Goal: Task Accomplishment & Management: Use online tool/utility

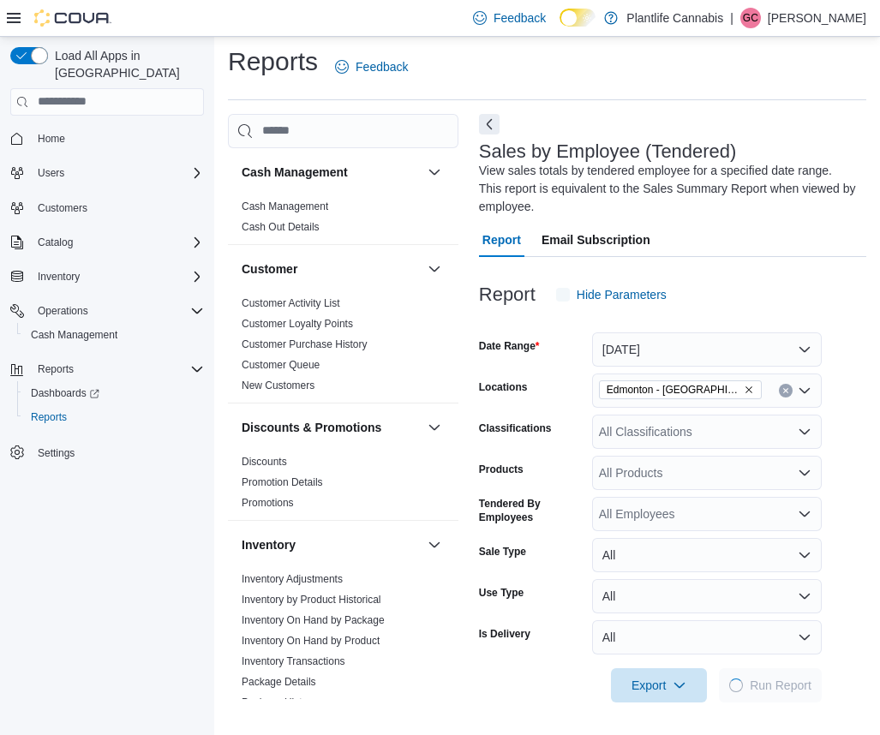
scroll to position [8, 0]
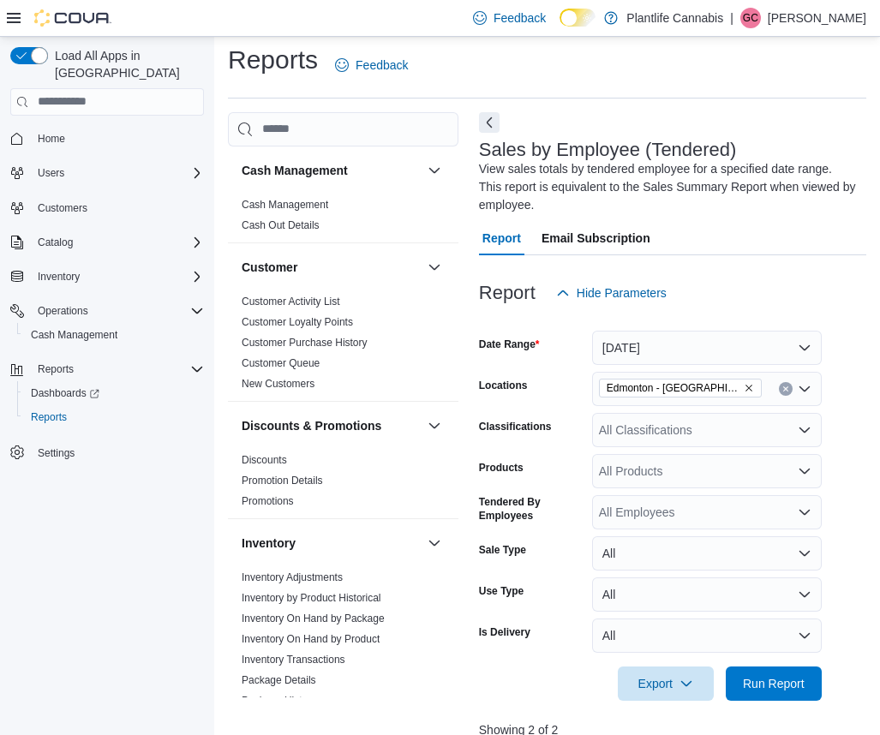
click at [487, 118] on button "Next" at bounding box center [489, 122] width 21 height 21
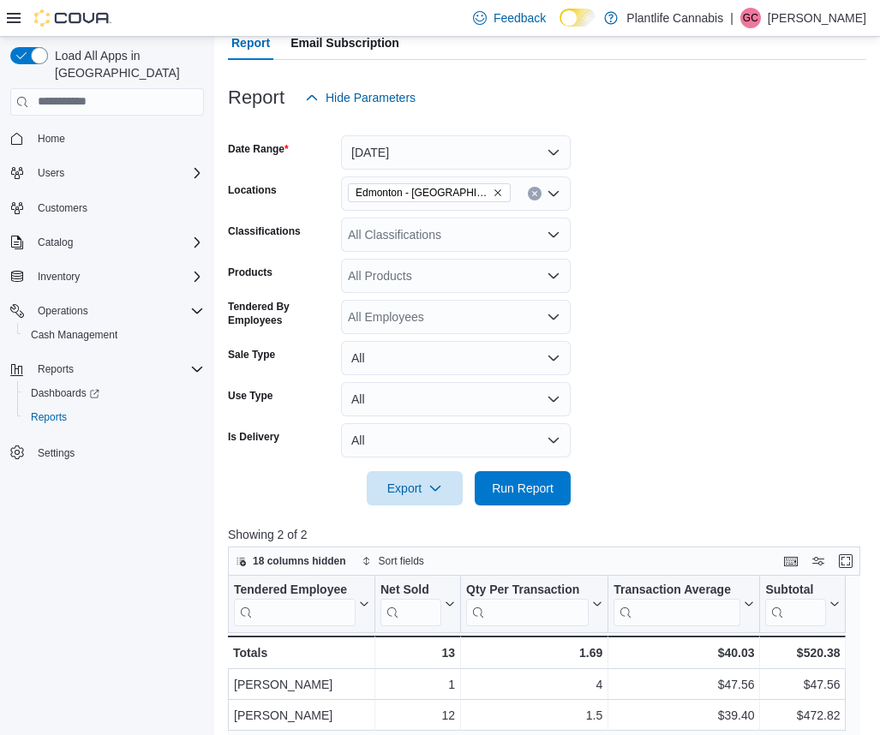
scroll to position [189, 0]
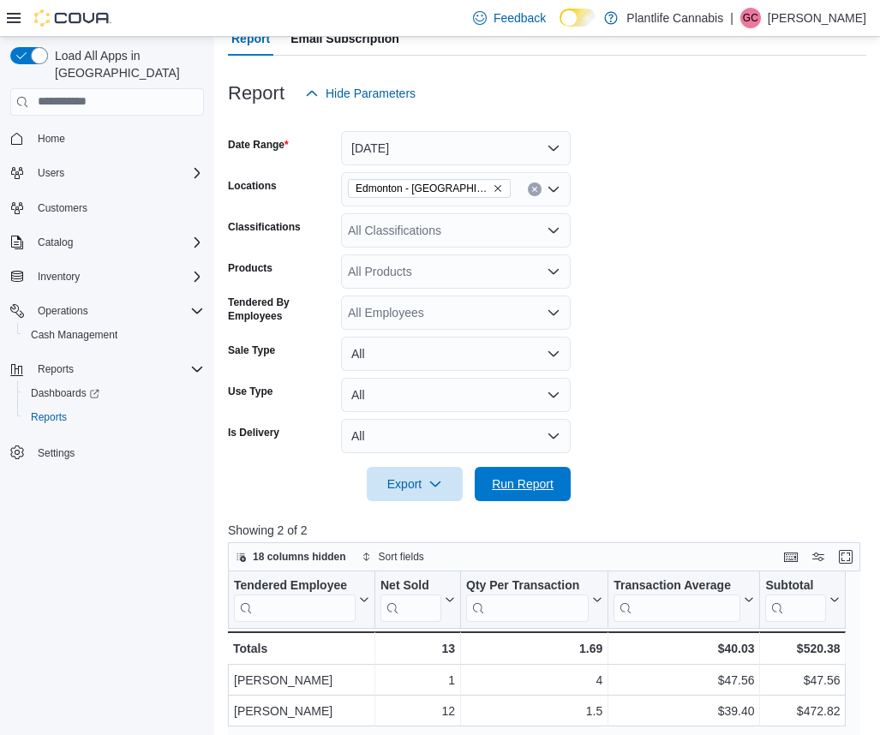
drag, startPoint x: 533, startPoint y: 475, endPoint x: 676, endPoint y: 402, distance: 160.9
click at [533, 475] on span "Run Report" at bounding box center [523, 483] width 62 height 17
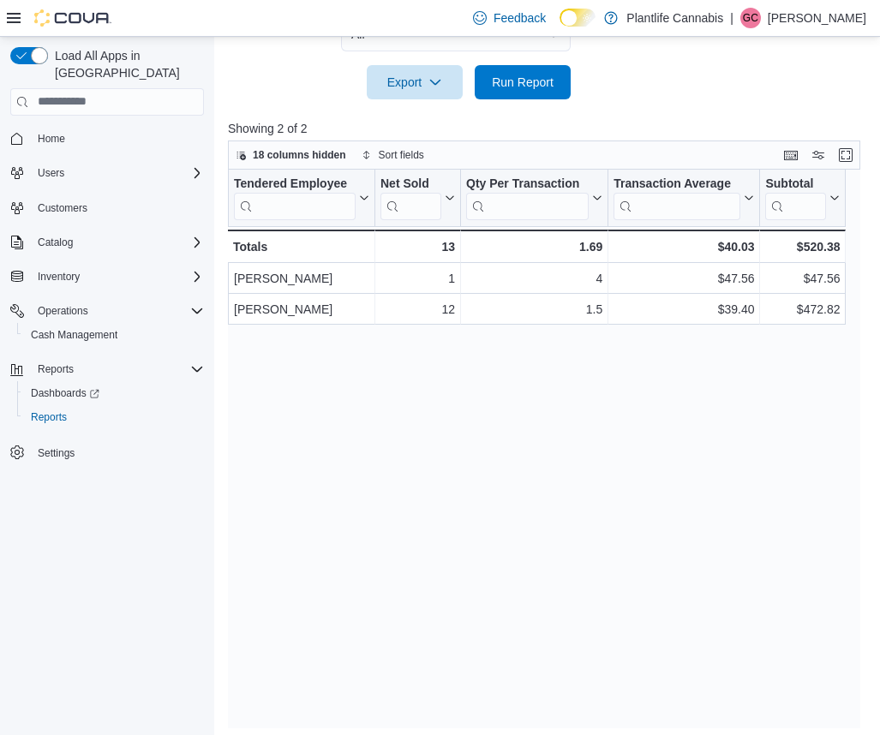
scroll to position [598, 0]
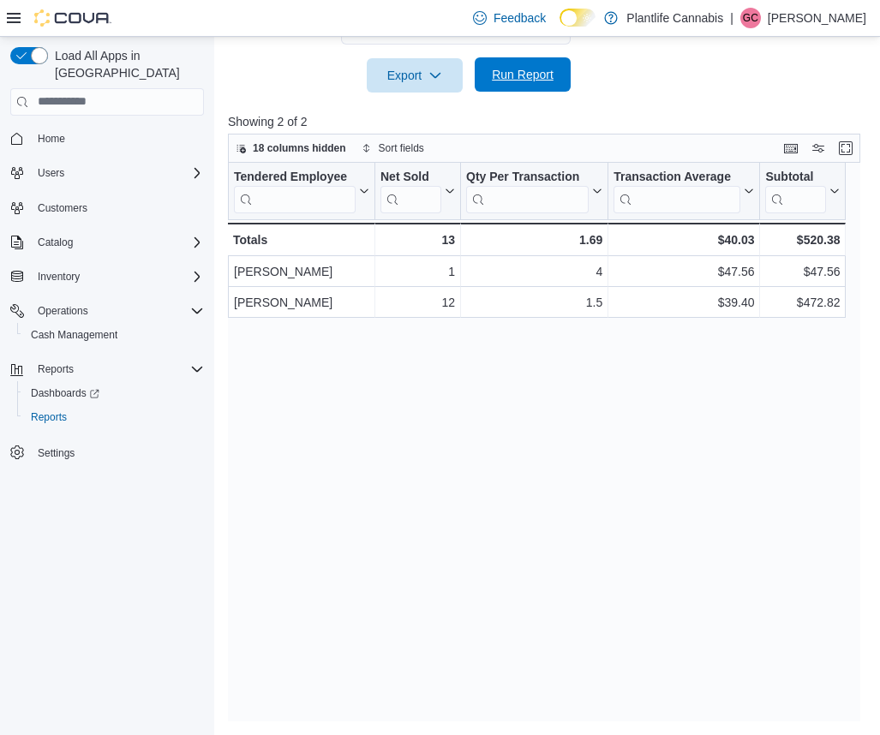
click at [537, 72] on span "Run Report" at bounding box center [523, 74] width 62 height 17
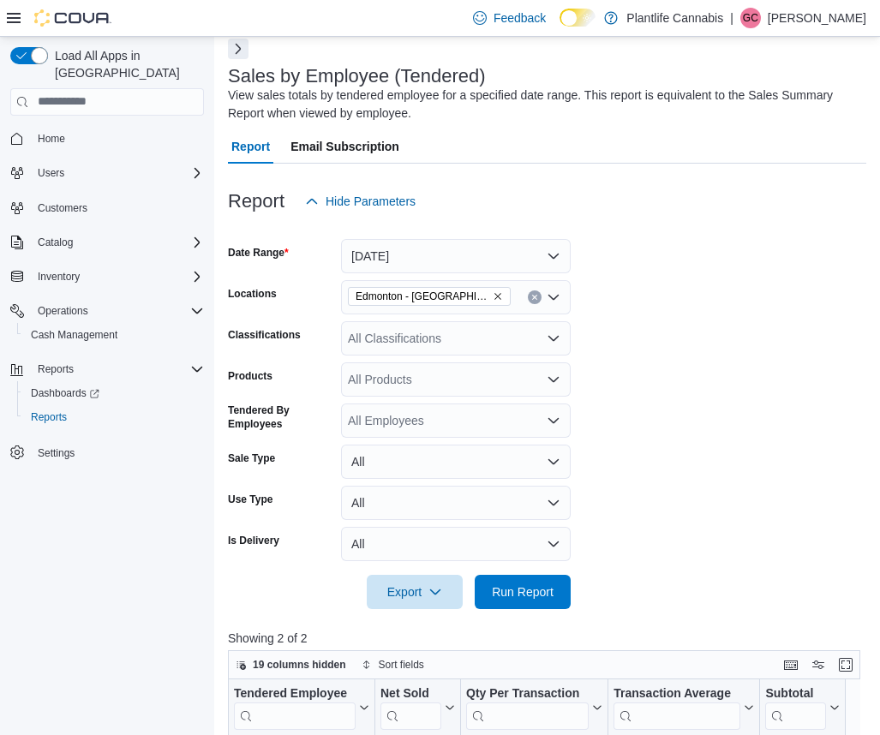
scroll to position [0, 0]
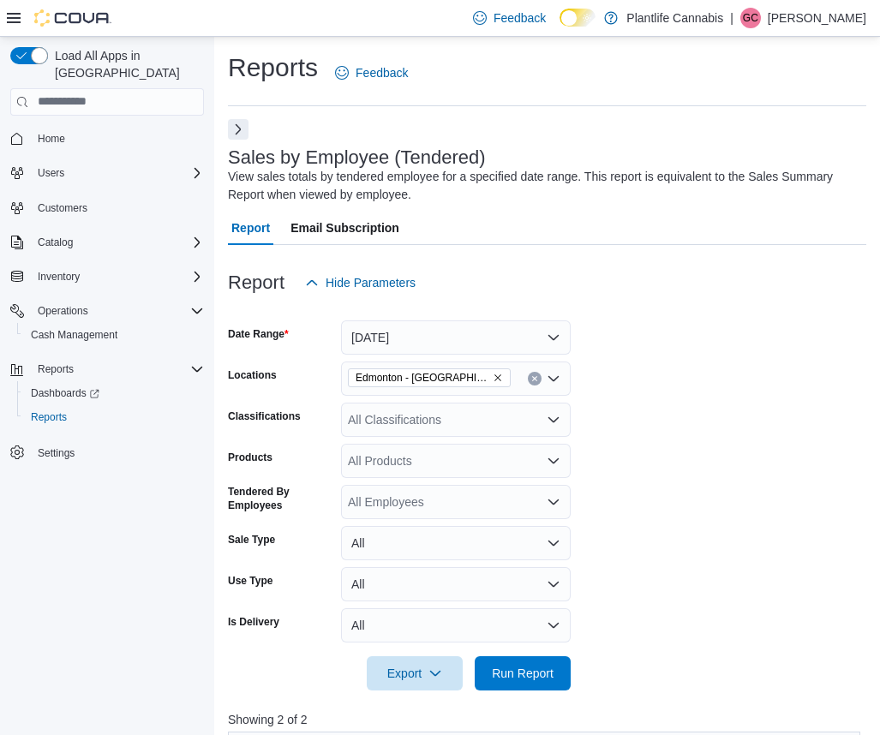
click at [238, 128] on button "Next" at bounding box center [238, 129] width 21 height 21
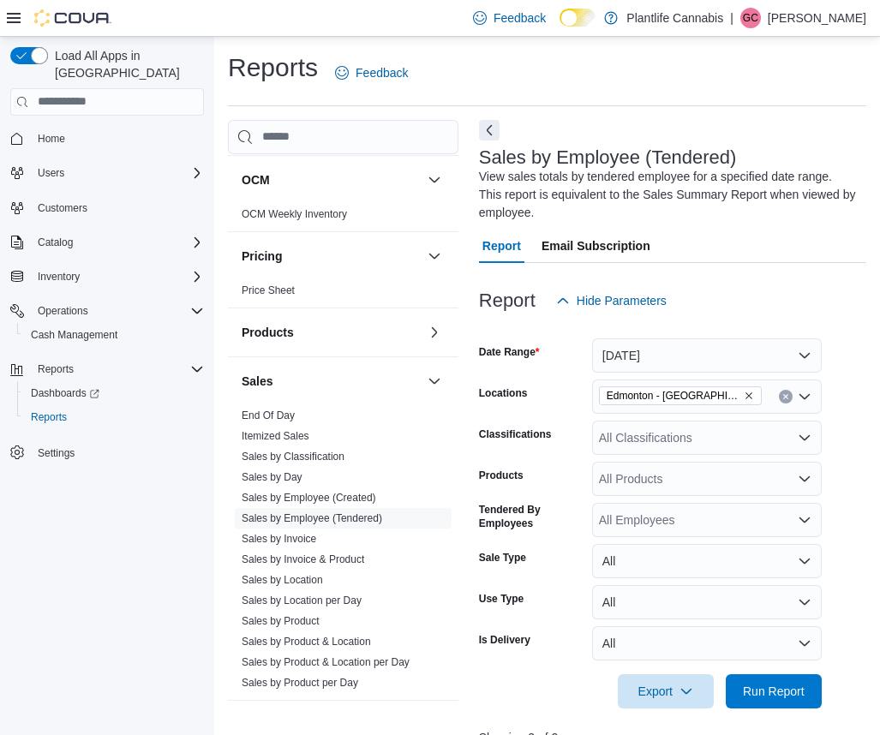
scroll to position [858, 0]
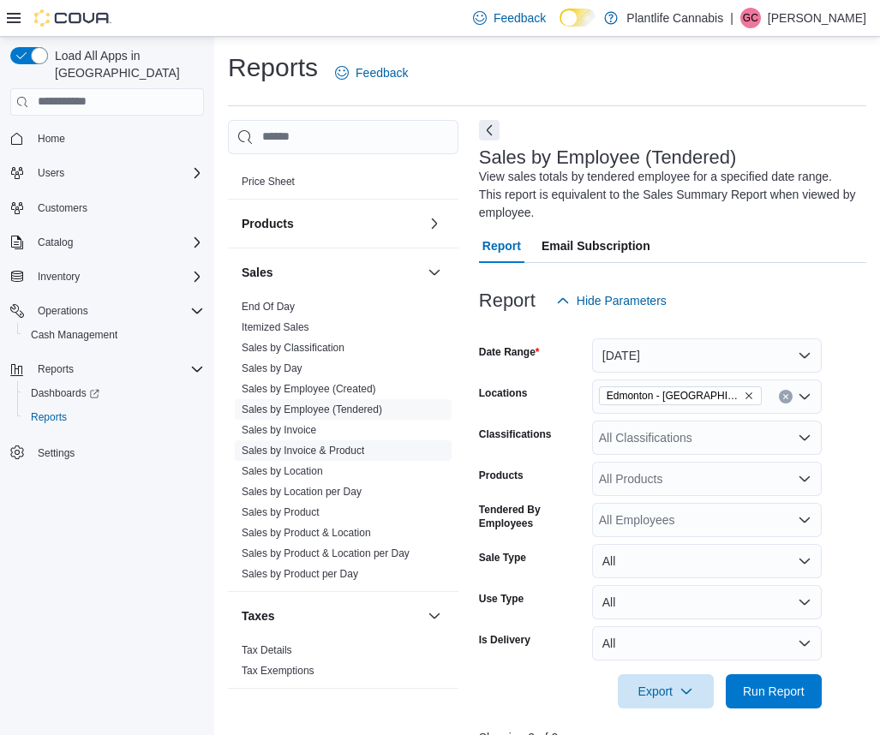
click at [314, 450] on link "Sales by Invoice & Product" at bounding box center [303, 451] width 123 height 12
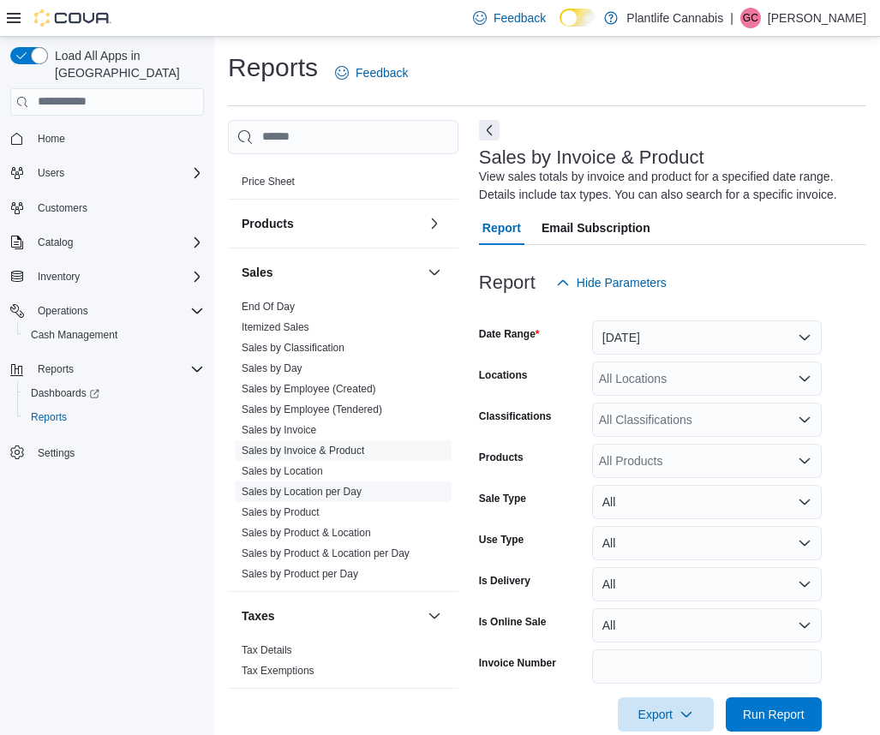
scroll to position [31, 0]
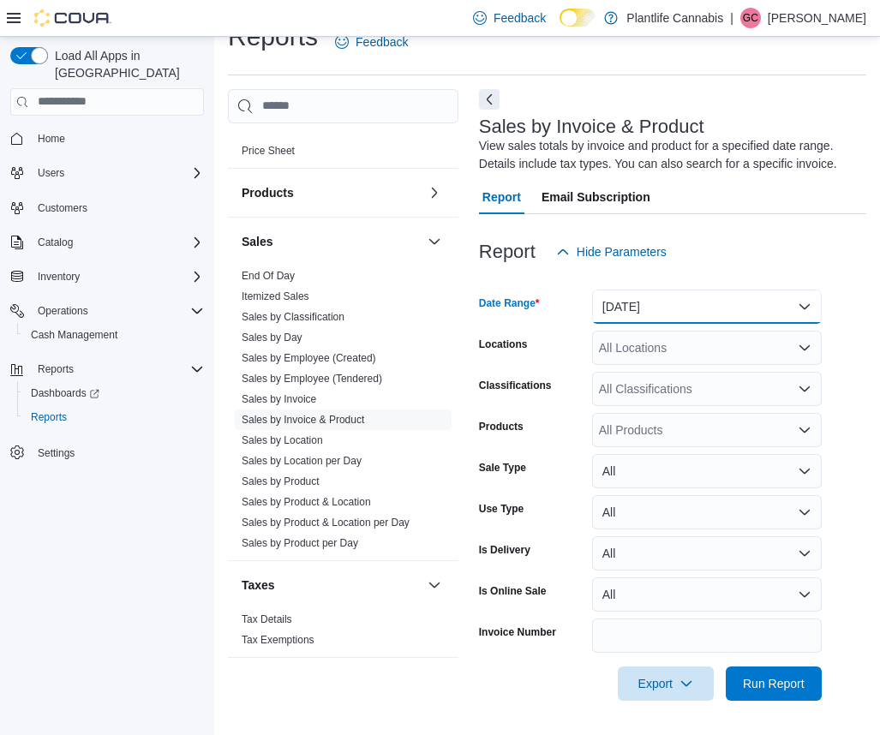
click at [802, 301] on button "[DATE]" at bounding box center [707, 307] width 230 height 34
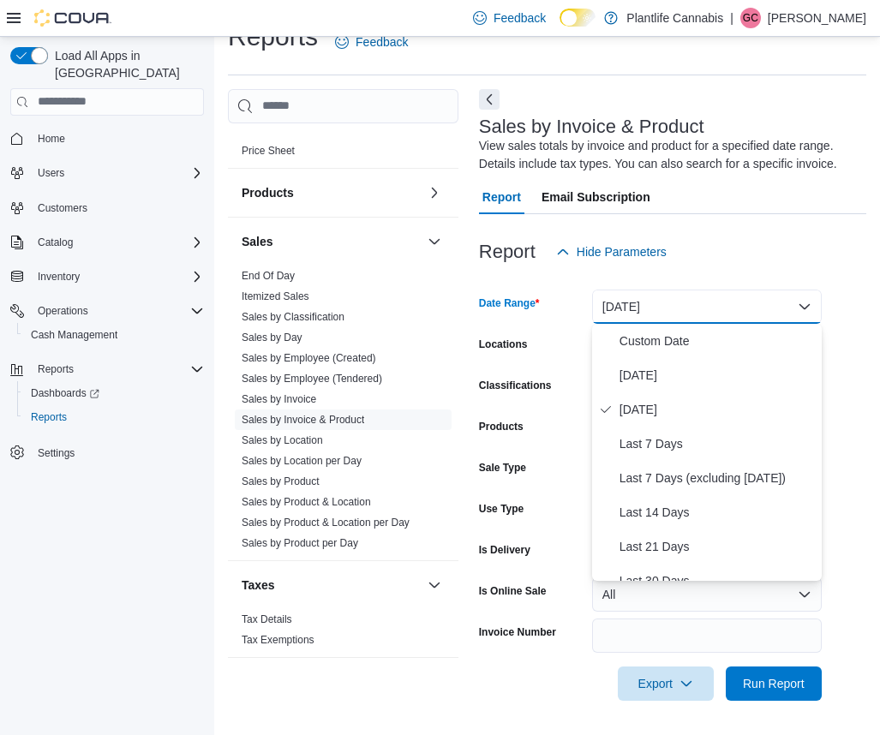
scroll to position [30, 0]
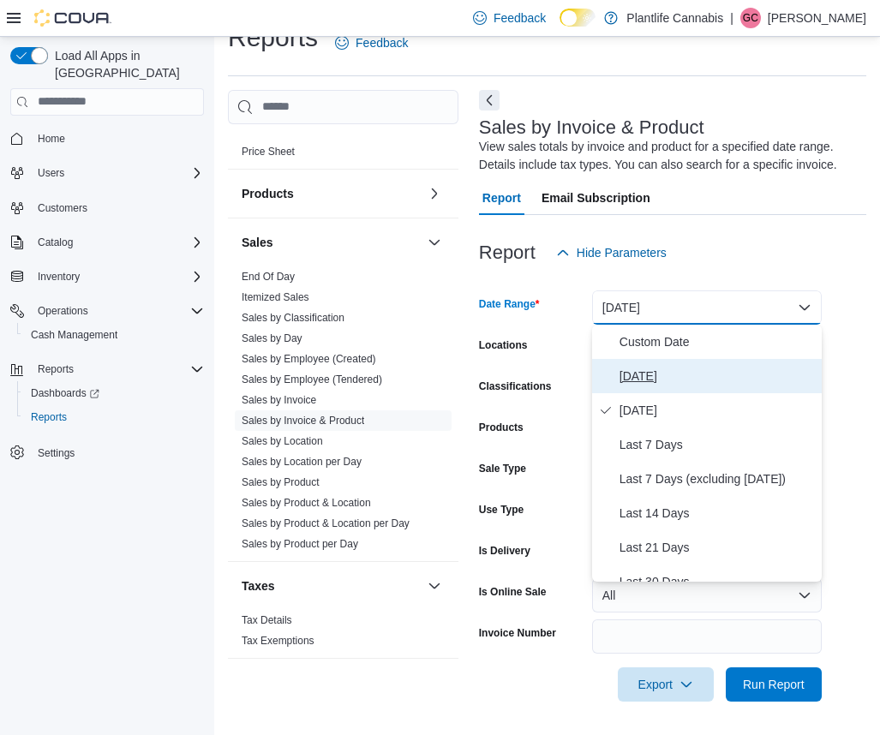
click at [641, 376] on span "[DATE]" at bounding box center [716, 376] width 195 height 21
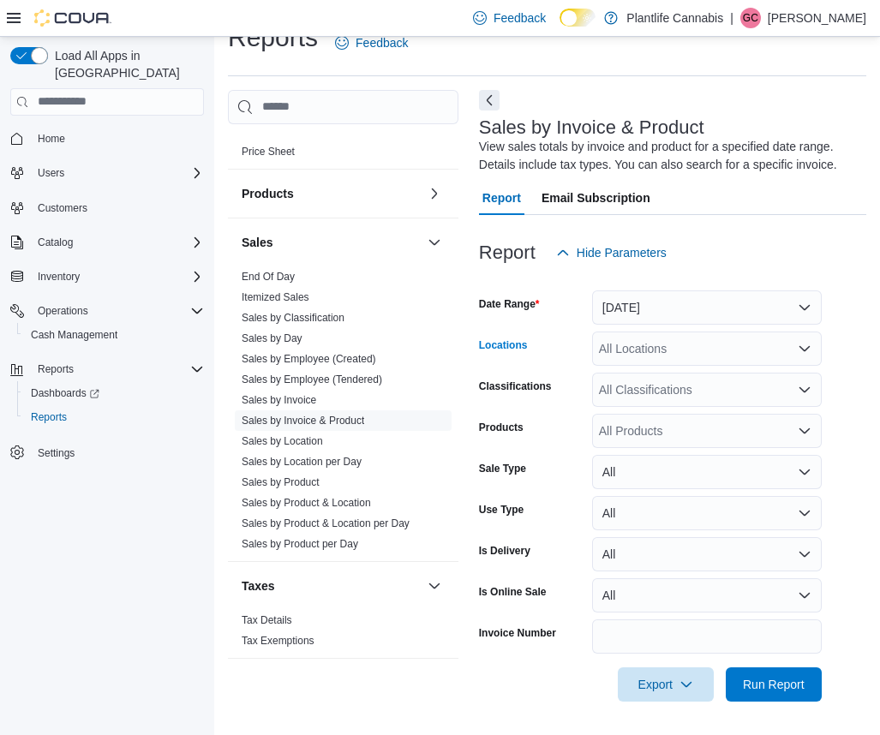
click at [804, 346] on icon "Open list of options" at bounding box center [805, 349] width 14 height 14
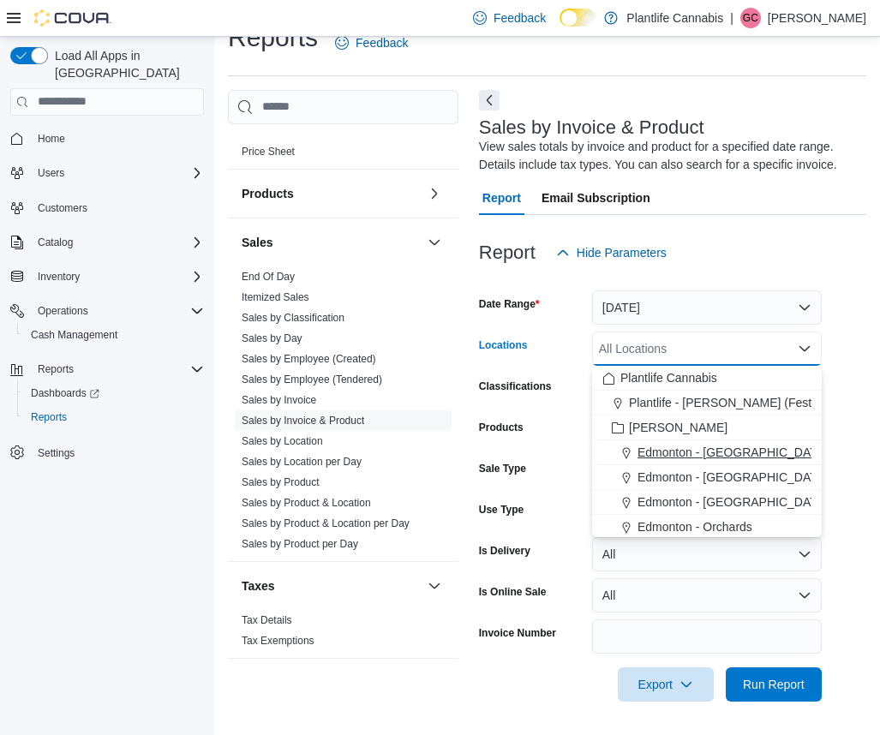
click at [761, 448] on span "Edmonton - [GEOGRAPHIC_DATA]" at bounding box center [732, 452] width 190 height 17
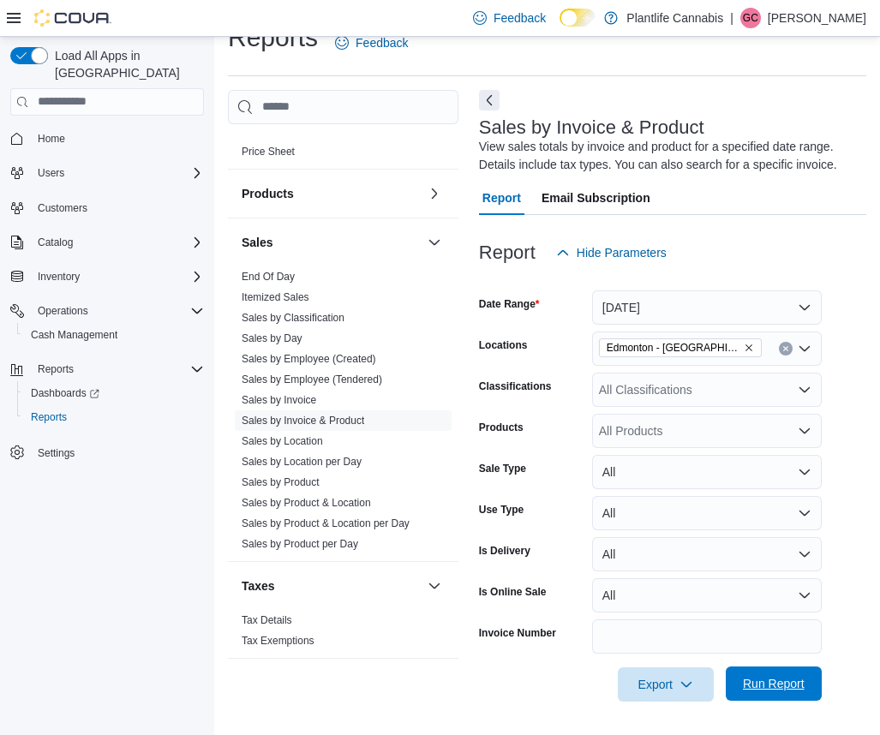
click at [770, 692] on span "Run Report" at bounding box center [773, 683] width 75 height 34
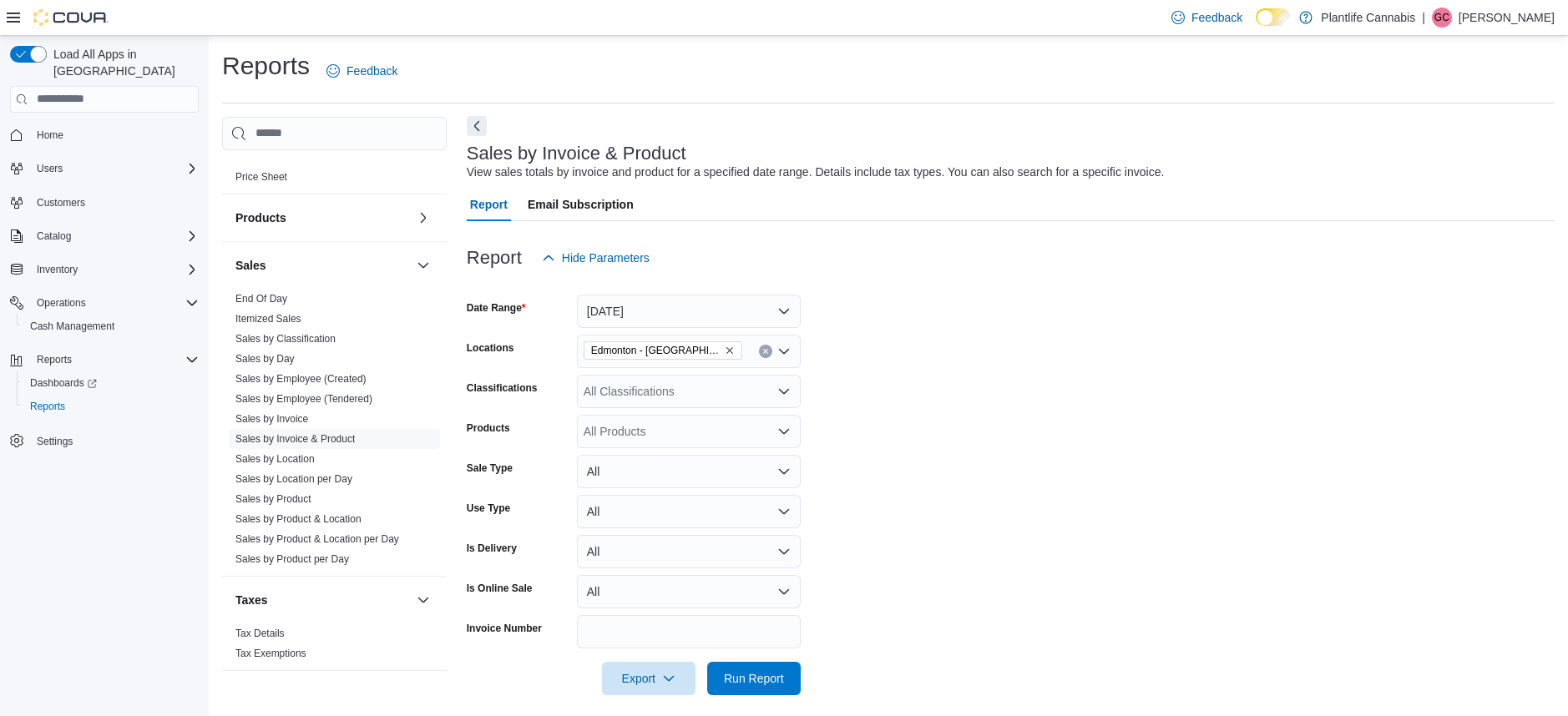
click at [480, 124] on button "Next" at bounding box center [477, 126] width 20 height 20
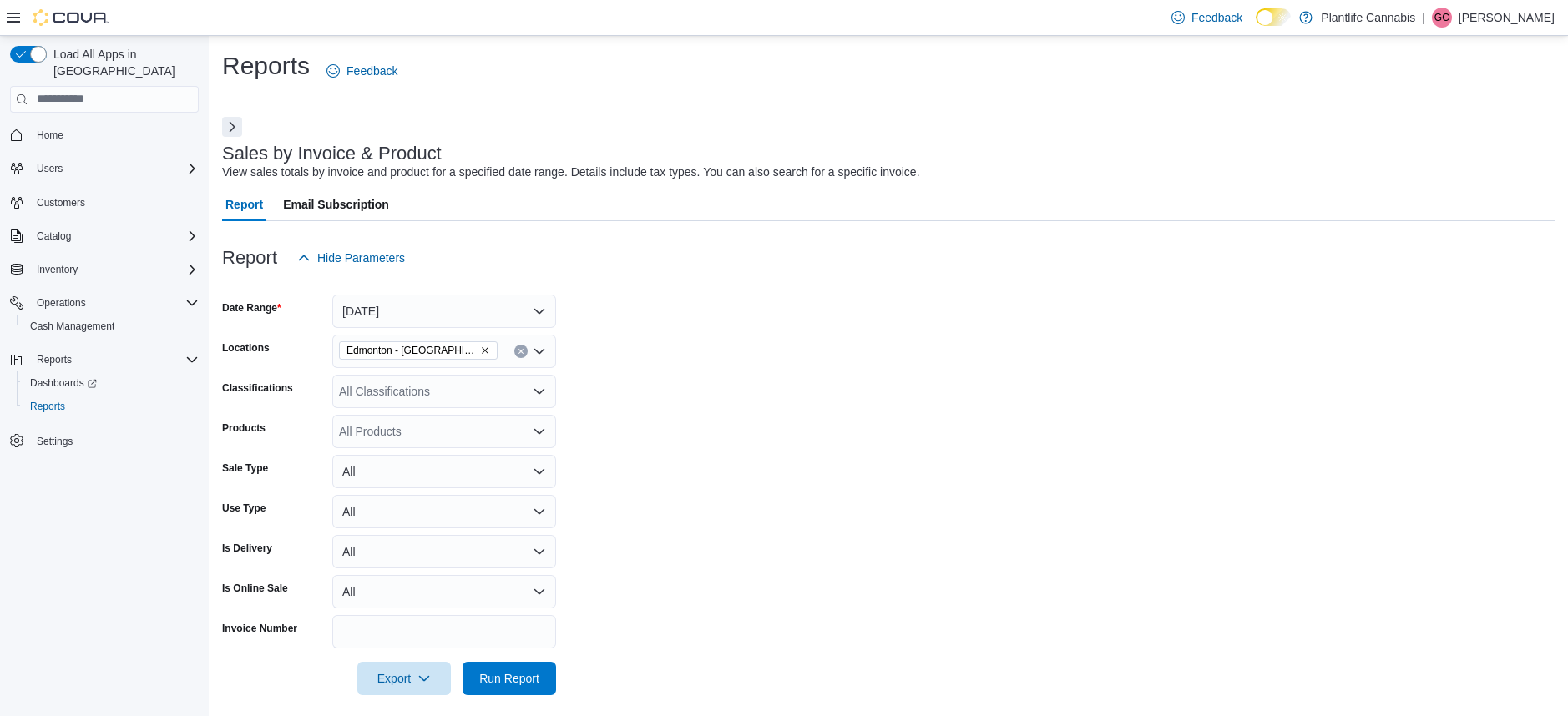
drag, startPoint x: 232, startPoint y: 126, endPoint x: 580, endPoint y: 299, distance: 388.6
click at [232, 127] on button "Next" at bounding box center [232, 127] width 20 height 20
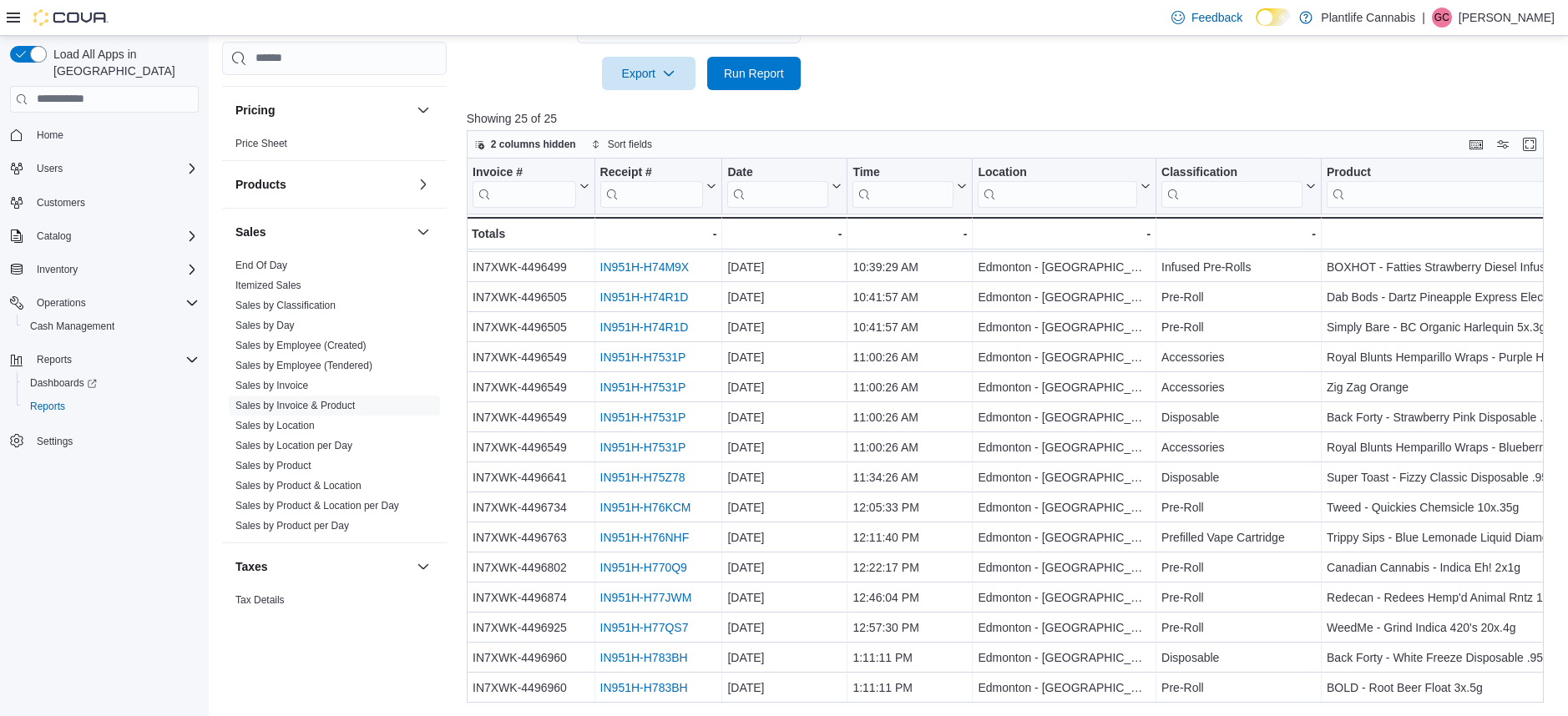
scroll to position [836, 0]
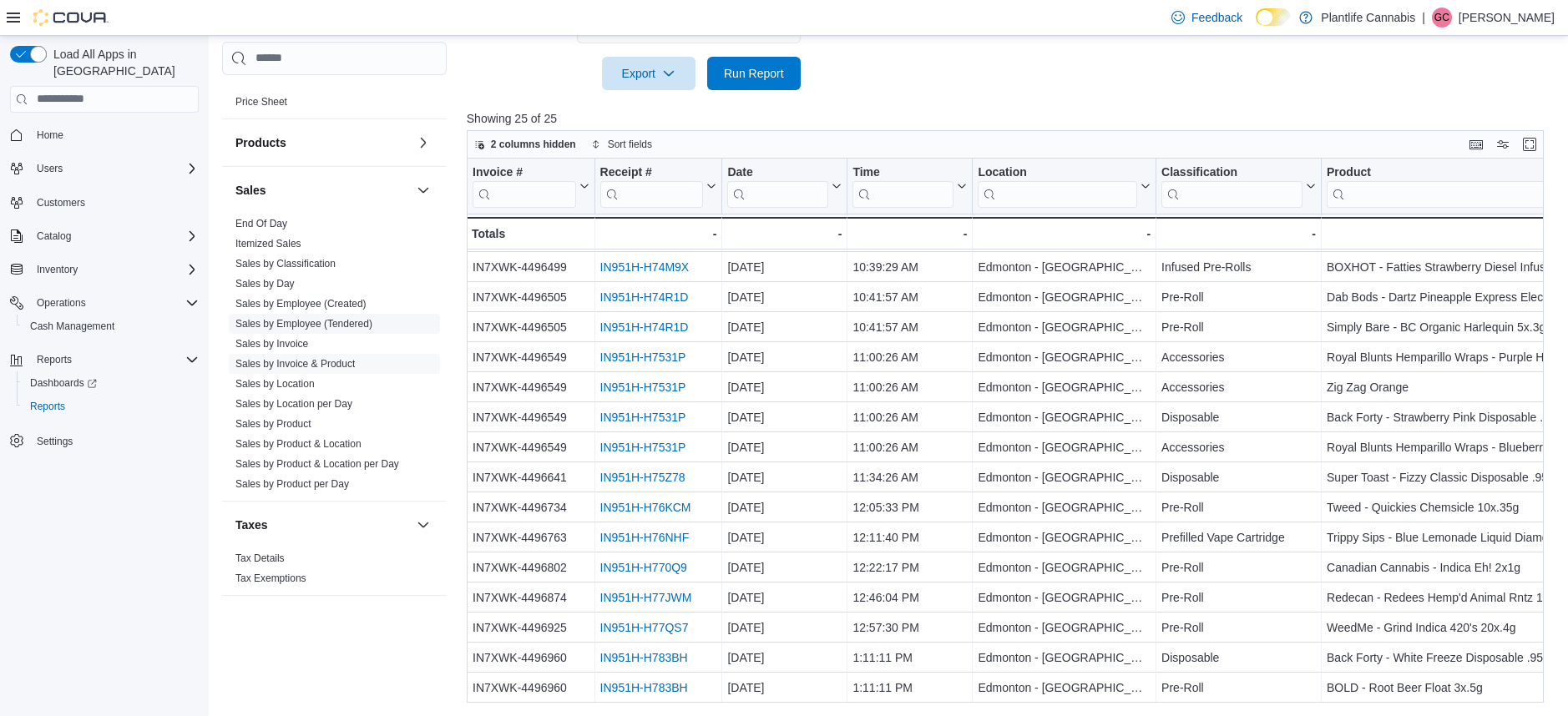
click at [347, 321] on link "Sales by Employee (Tendered)" at bounding box center [304, 323] width 136 height 12
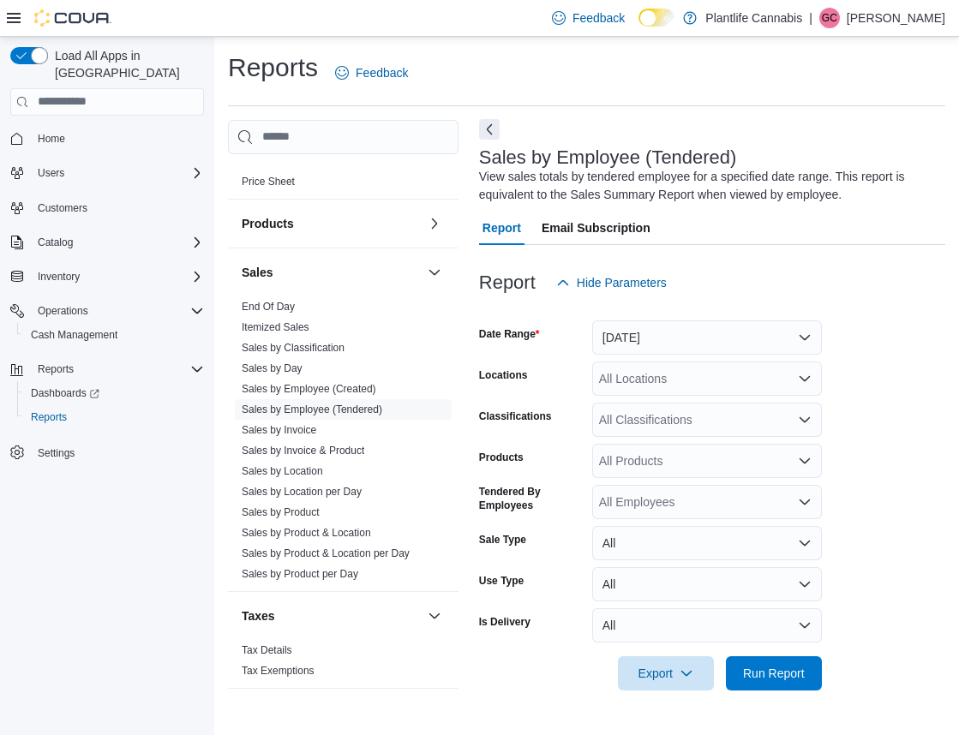
click at [485, 128] on button "Next" at bounding box center [489, 129] width 21 height 21
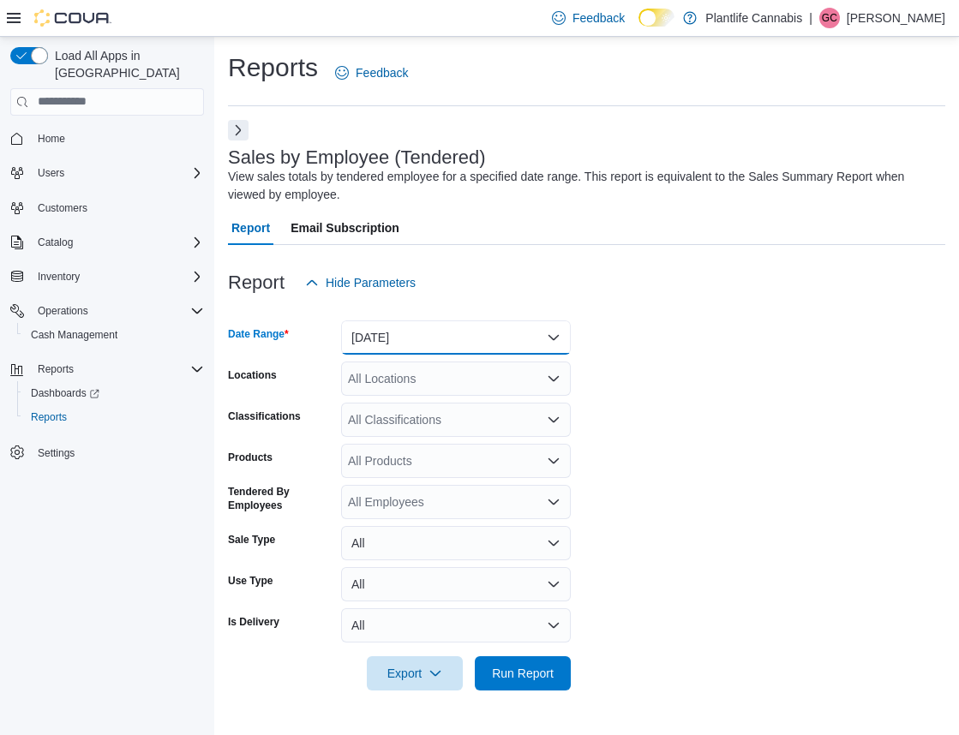
click at [559, 332] on button "[DATE]" at bounding box center [456, 337] width 230 height 34
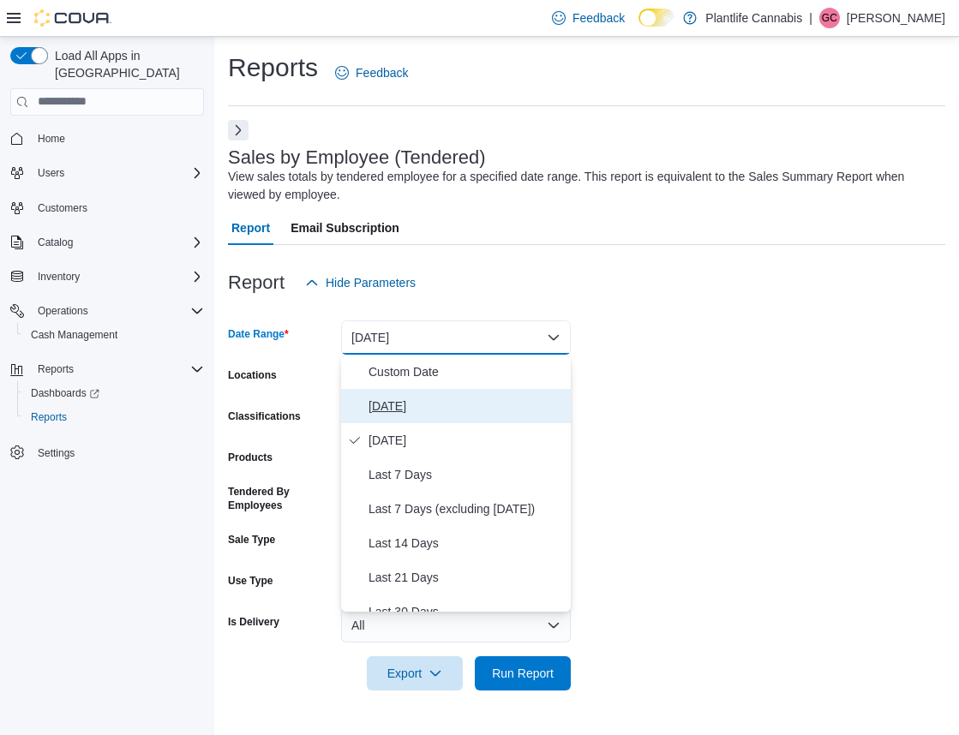
drag, startPoint x: 378, startPoint y: 402, endPoint x: 458, endPoint y: 428, distance: 84.8
click at [378, 402] on span "[DATE]" at bounding box center [465, 406] width 195 height 21
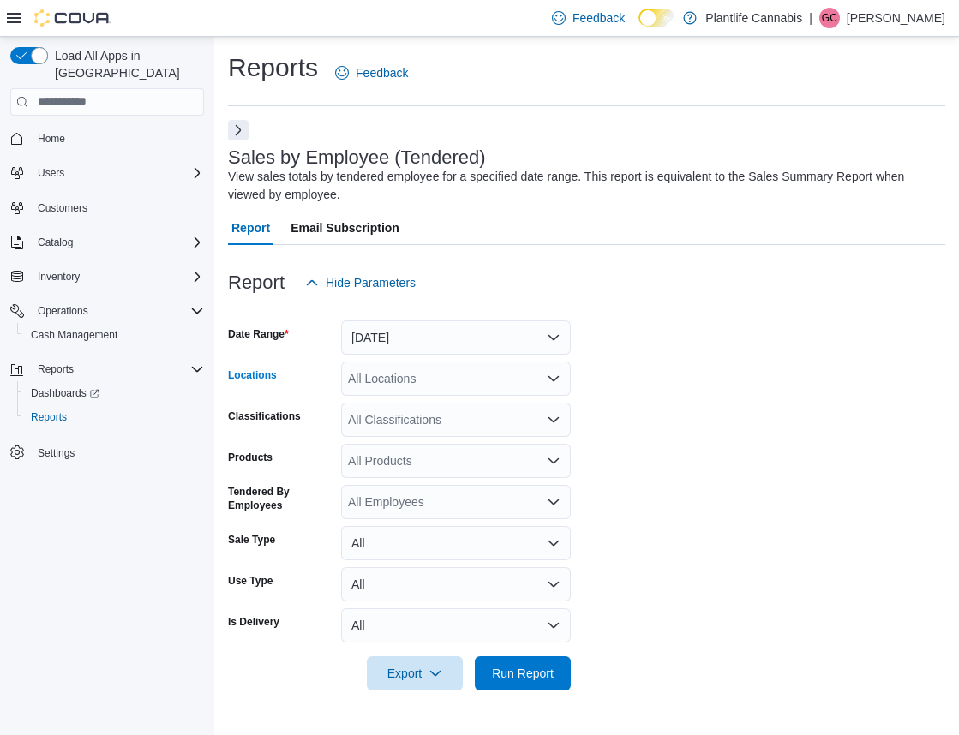
click at [553, 376] on icon "Open list of options" at bounding box center [554, 379] width 14 height 14
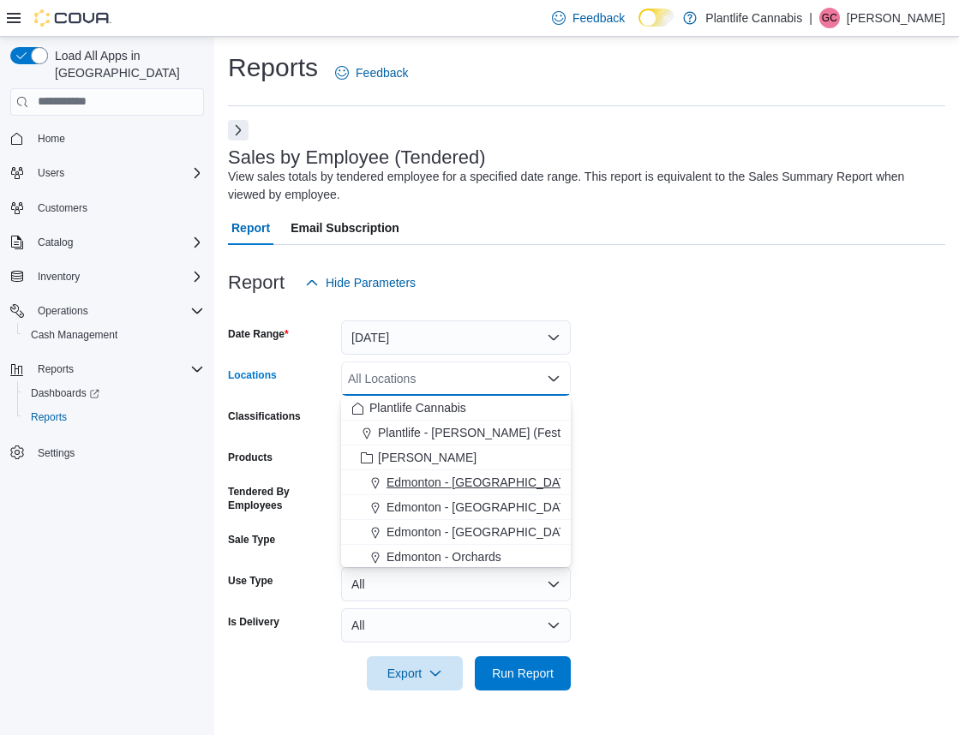
click at [509, 481] on span "Edmonton - [GEOGRAPHIC_DATA]" at bounding box center [481, 482] width 190 height 17
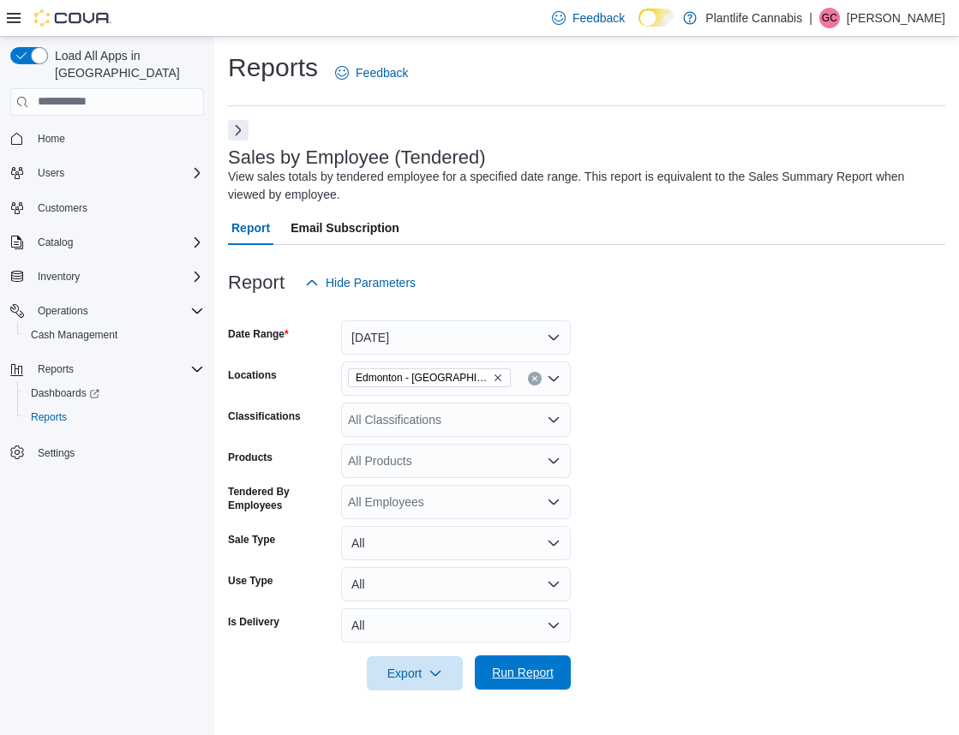
click at [527, 678] on span "Run Report" at bounding box center [523, 672] width 62 height 17
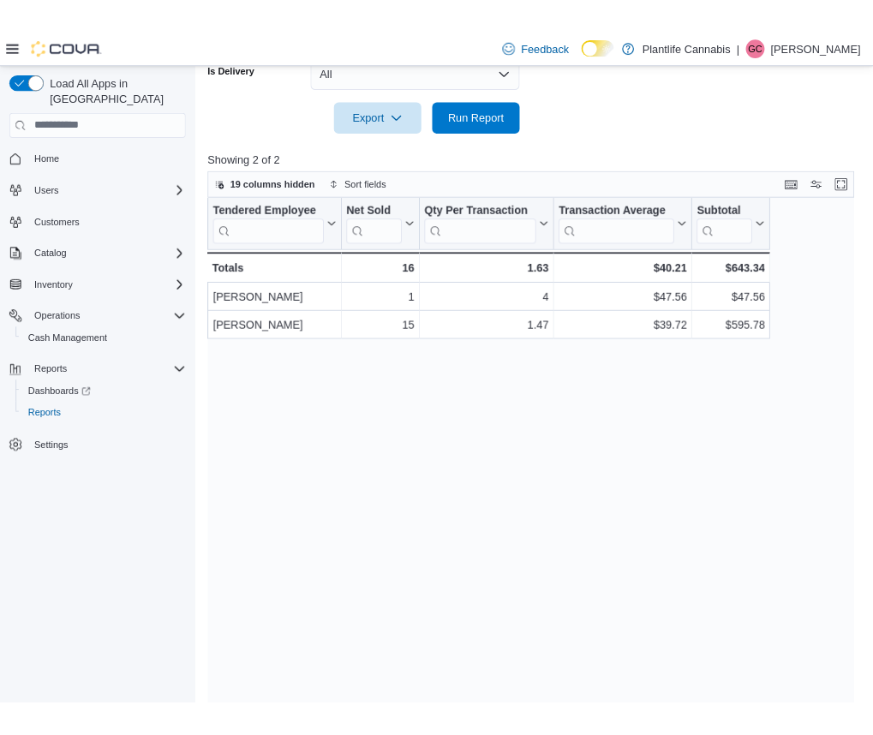
scroll to position [598, 0]
